Goal: Information Seeking & Learning: Check status

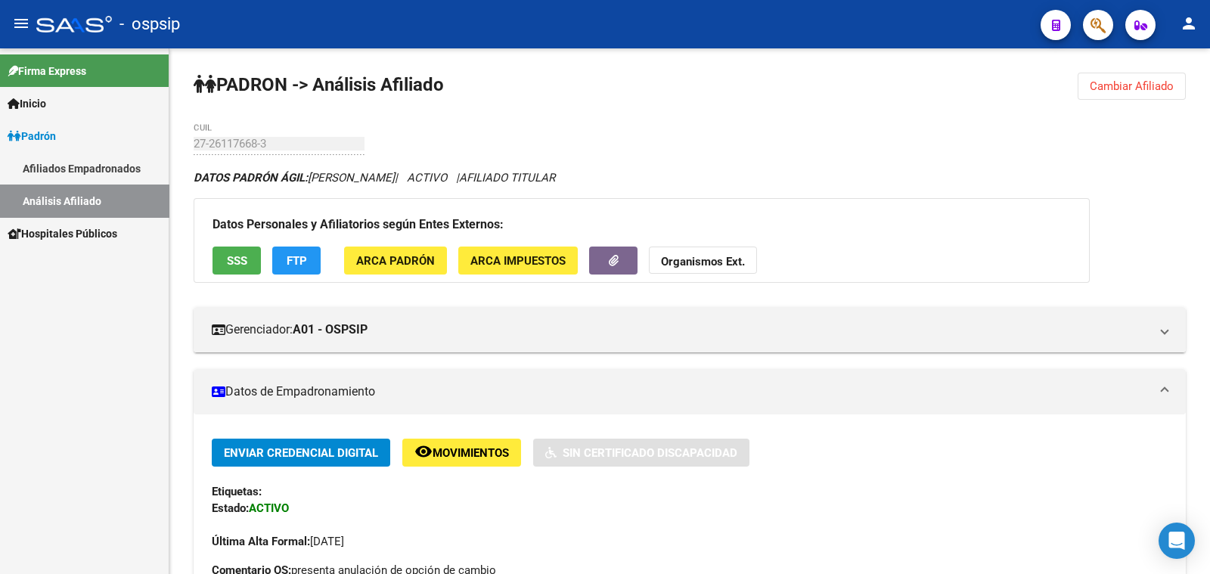
scroll to position [472, 0]
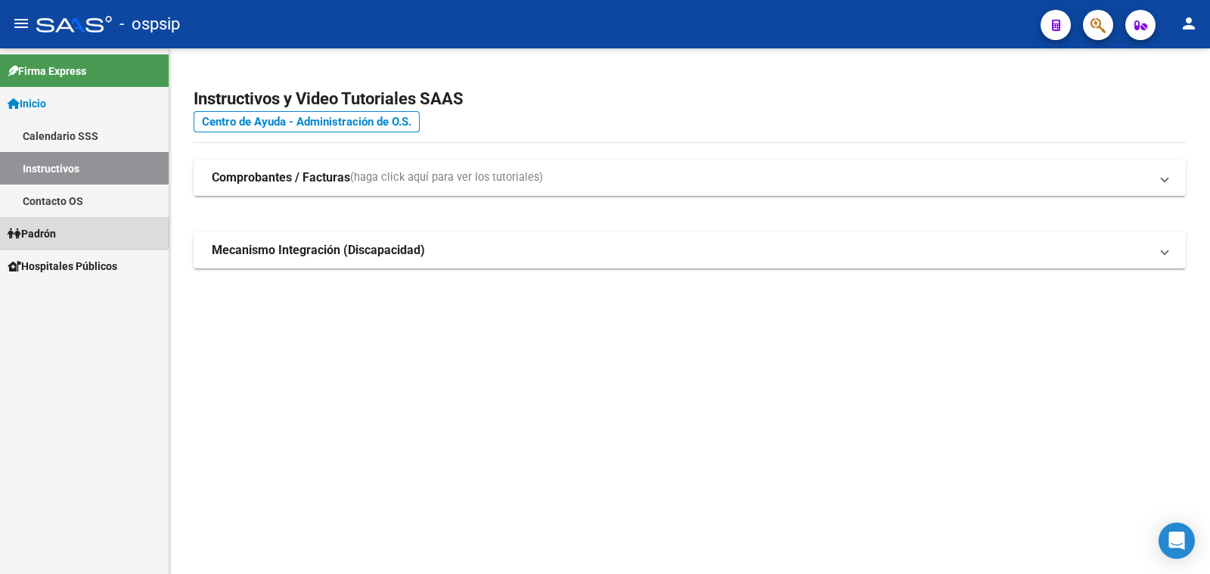
click at [49, 231] on span "Padrón" at bounding box center [32, 233] width 48 height 17
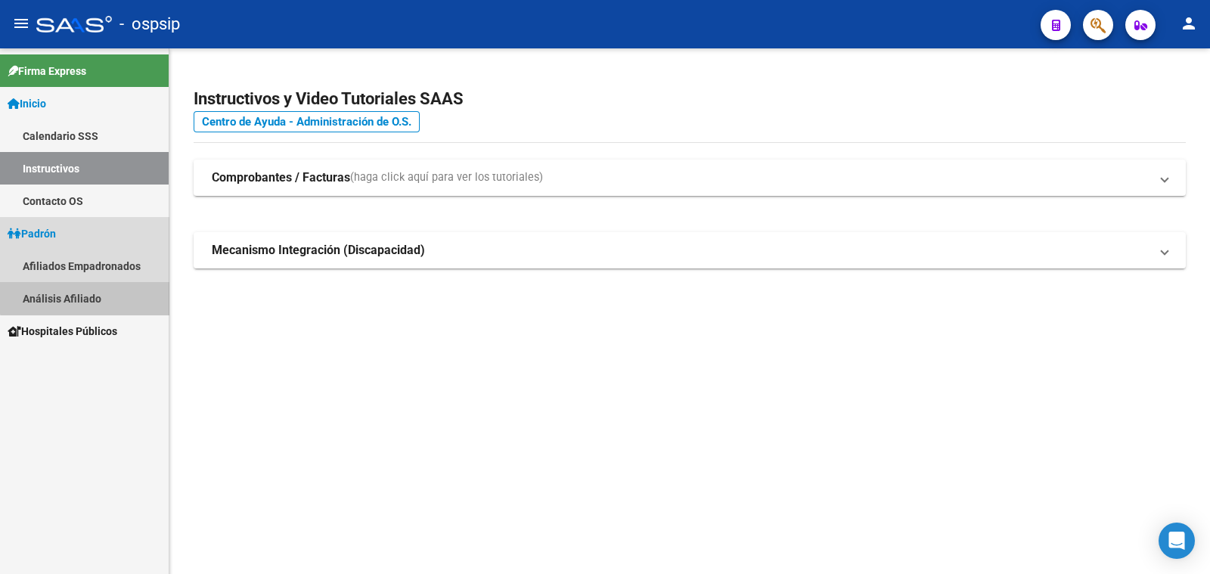
click at [87, 294] on link "Análisis Afiliado" at bounding box center [84, 298] width 169 height 33
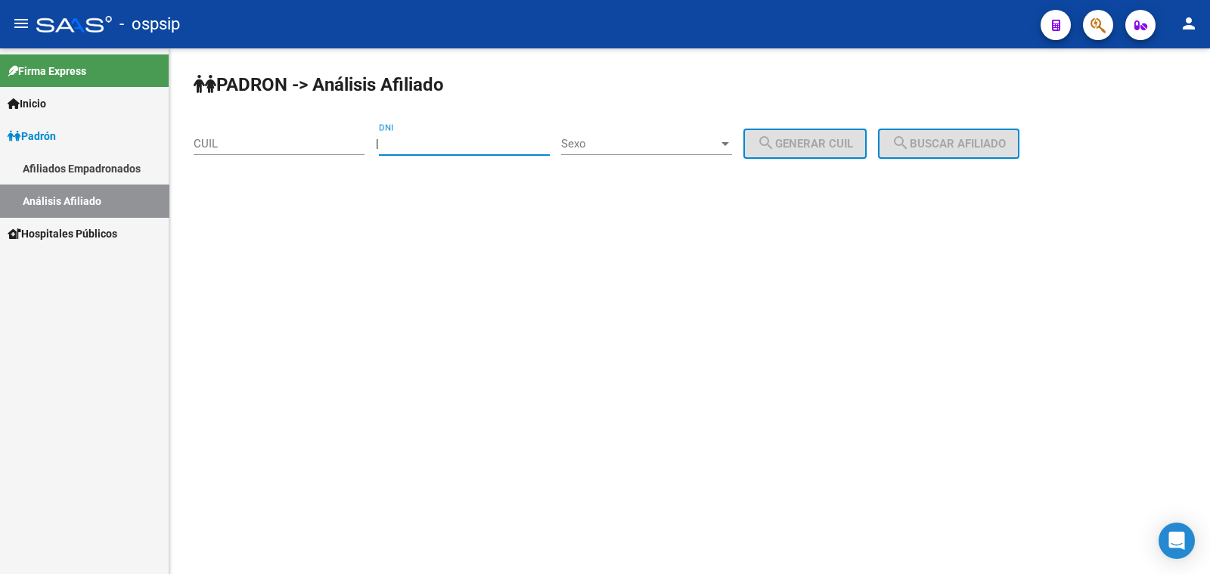
click at [435, 138] on input "DNI" at bounding box center [464, 144] width 171 height 14
type input "39817266"
click at [706, 138] on span "Sexo" at bounding box center [639, 144] width 157 height 14
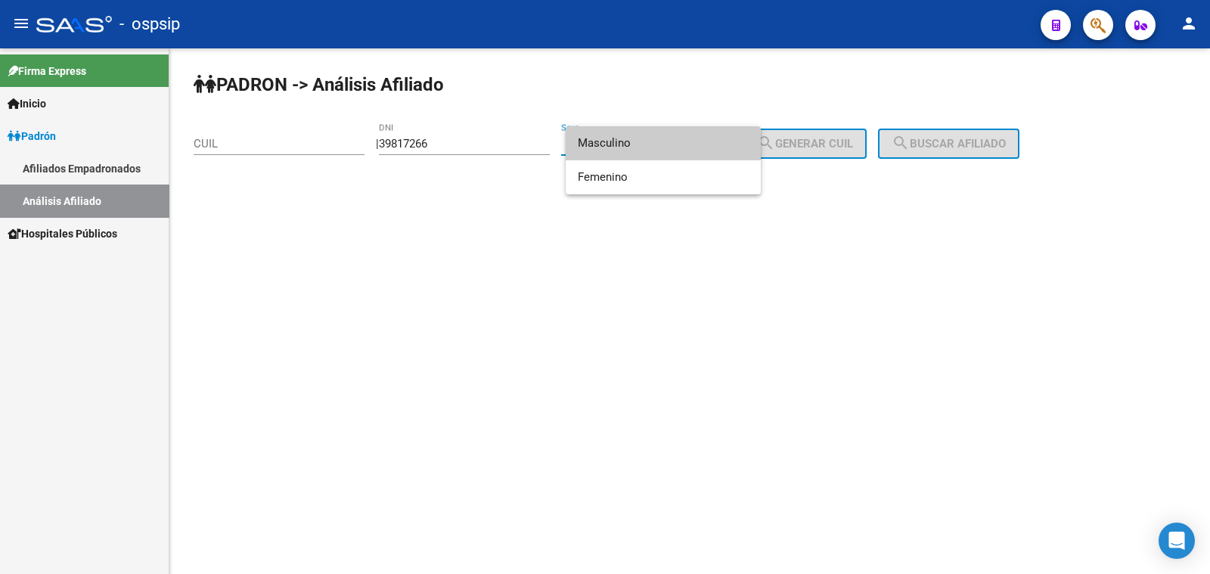
click at [706, 138] on span "Masculino" at bounding box center [663, 143] width 171 height 34
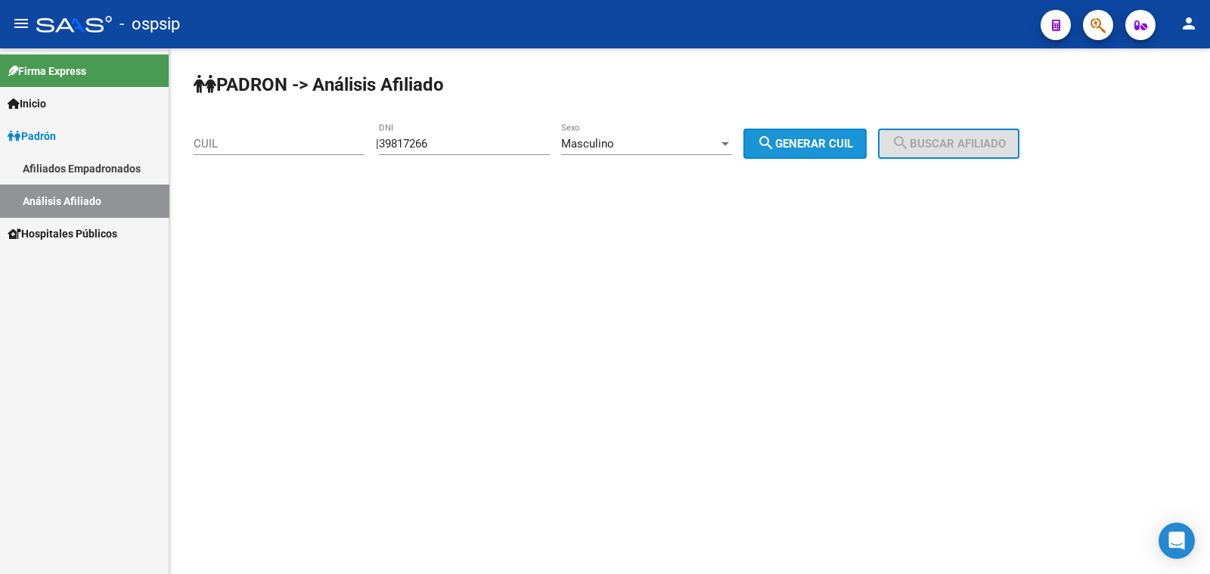
drag, startPoint x: 817, startPoint y: 147, endPoint x: 877, endPoint y: 141, distance: 60.0
click at [853, 143] on span "search Generar CUIL" at bounding box center [805, 144] width 96 height 14
type input "20-39817266-4"
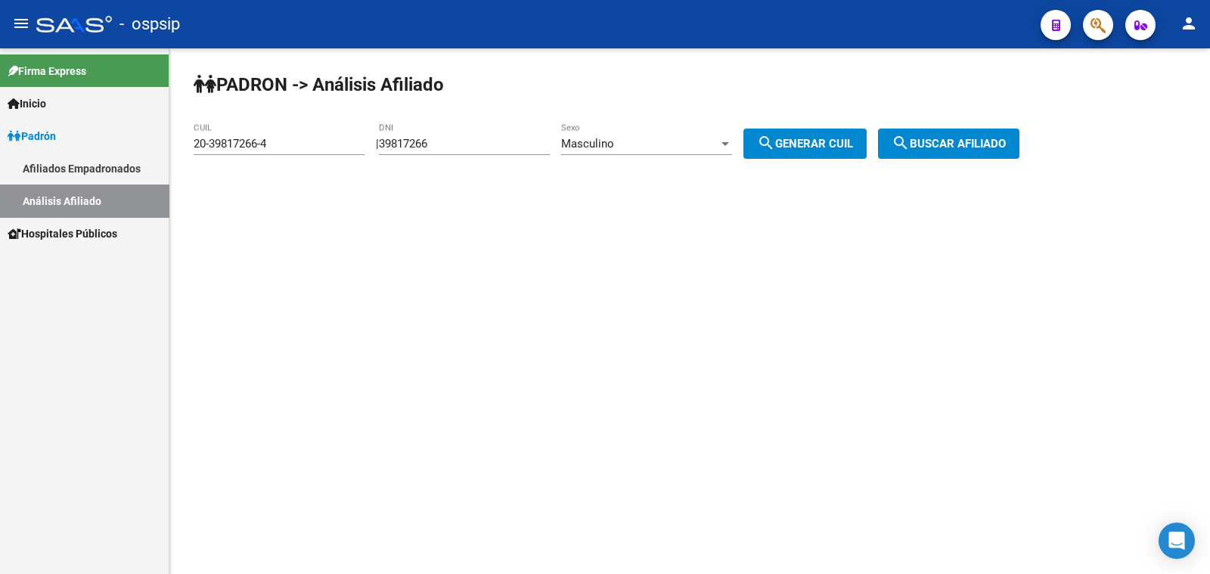
click at [907, 138] on button "search Buscar afiliado" at bounding box center [948, 144] width 141 height 30
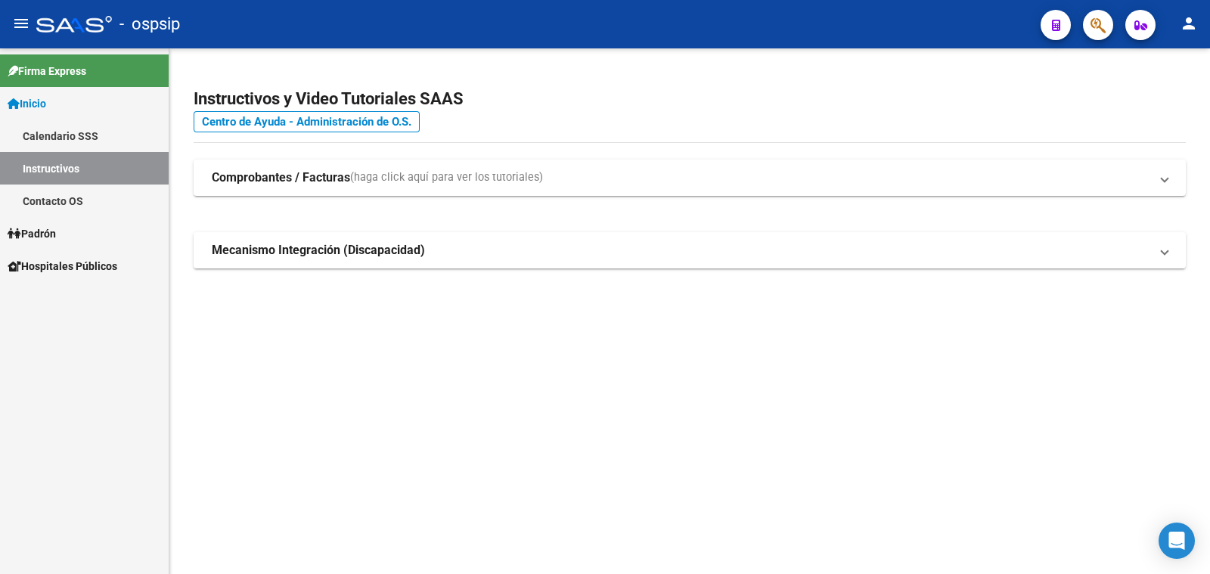
click at [56, 229] on span "Padrón" at bounding box center [32, 233] width 48 height 17
click at [55, 229] on span "Padrón" at bounding box center [32, 233] width 48 height 17
click at [76, 296] on link "Análisis Afiliado" at bounding box center [84, 298] width 169 height 33
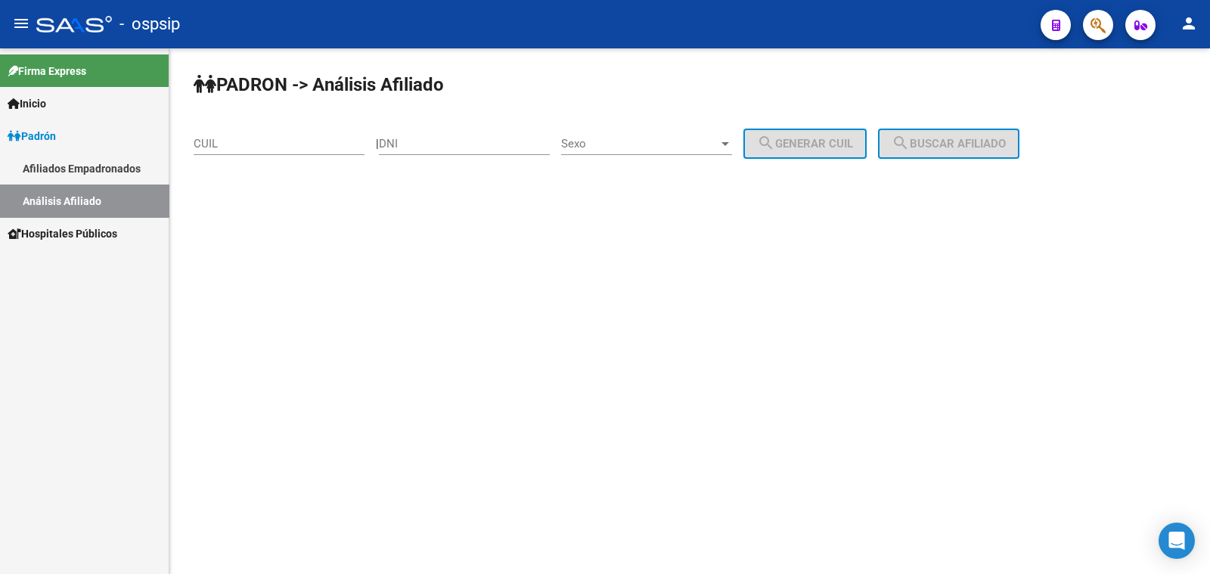
click at [432, 138] on input "DNI" at bounding box center [464, 144] width 171 height 14
paste input "43538794"
type input "43538794"
click at [661, 143] on span "Sexo" at bounding box center [639, 144] width 157 height 14
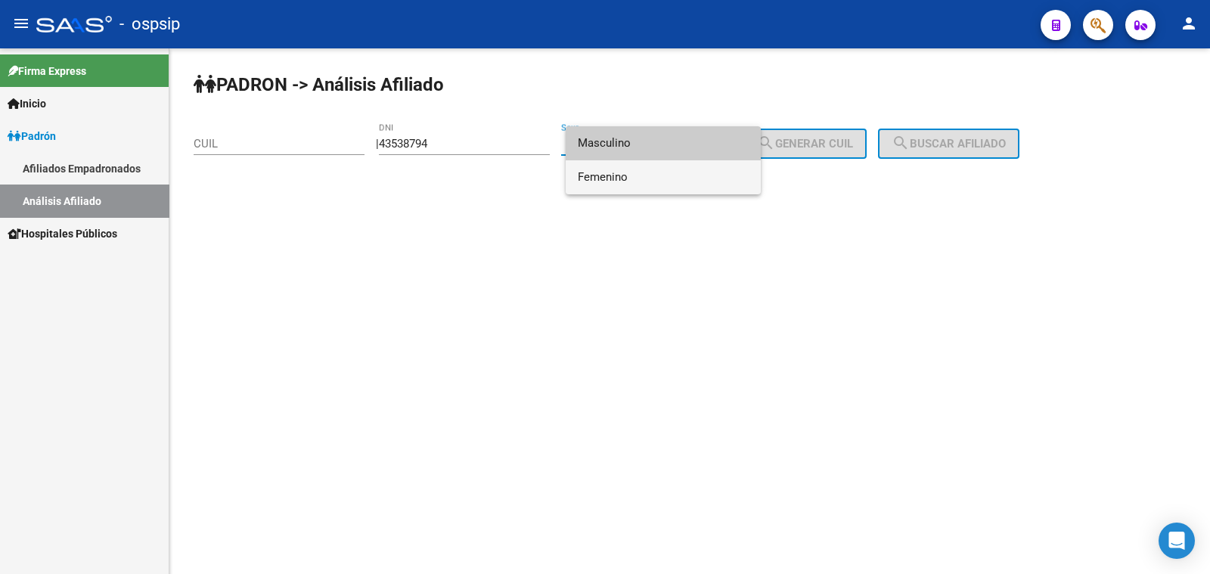
click at [688, 174] on span "Femenino" at bounding box center [663, 177] width 171 height 34
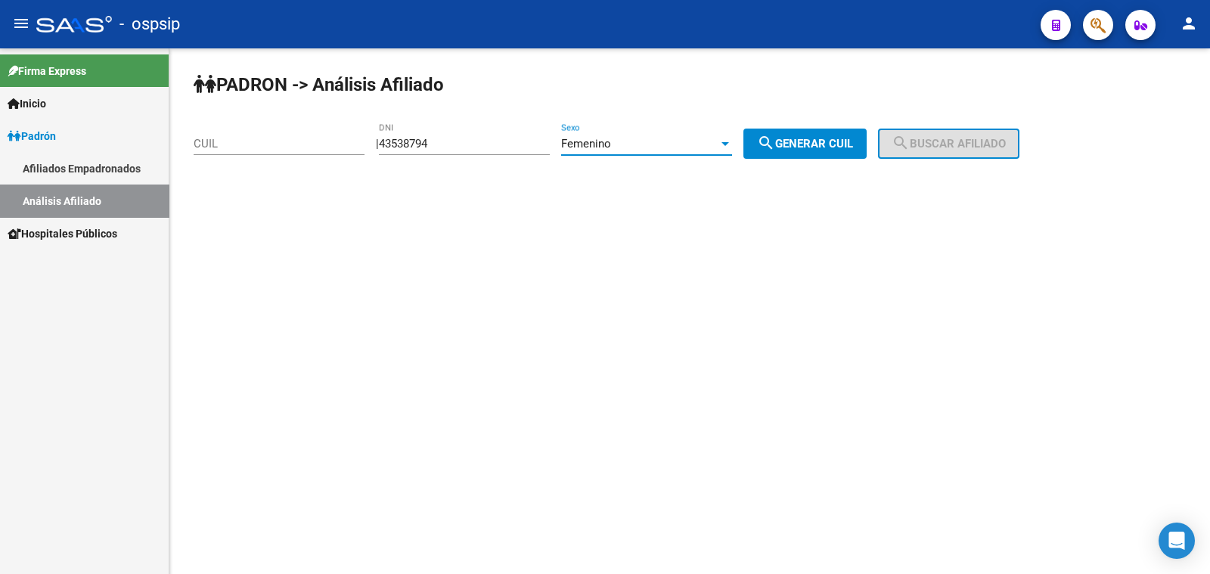
drag, startPoint x: 819, startPoint y: 141, endPoint x: 849, endPoint y: 141, distance: 29.5
click at [823, 141] on span "search Generar CUIL" at bounding box center [805, 144] width 96 height 14
type input "27-43538794-8"
click at [930, 150] on span "search Buscar afiliado" at bounding box center [948, 144] width 114 height 14
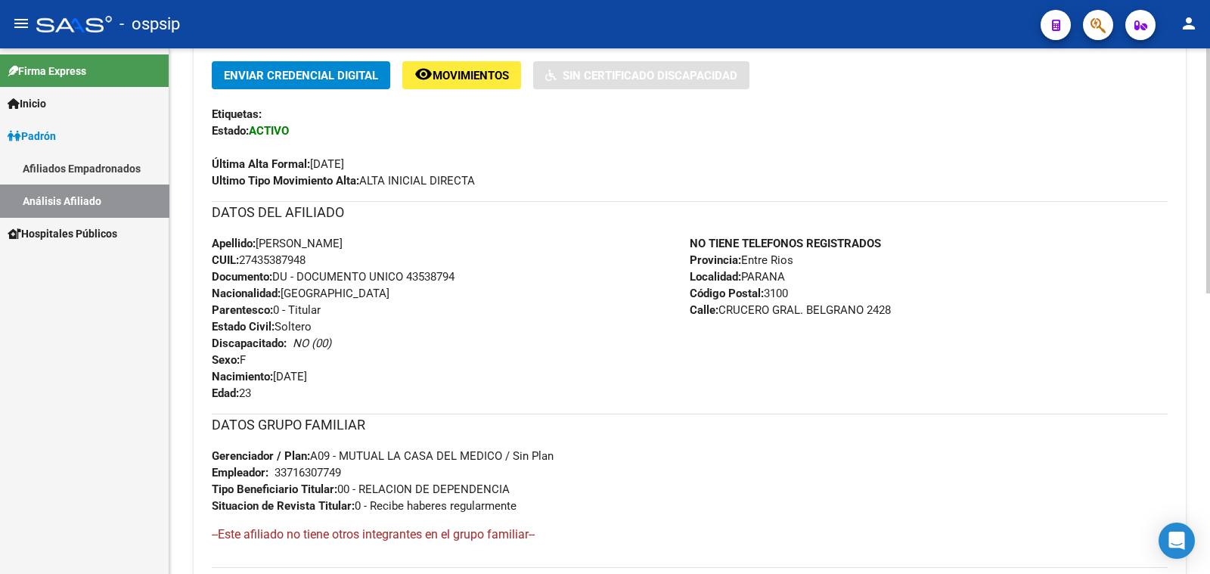
scroll to position [472, 0]
